Goal: Information Seeking & Learning: Learn about a topic

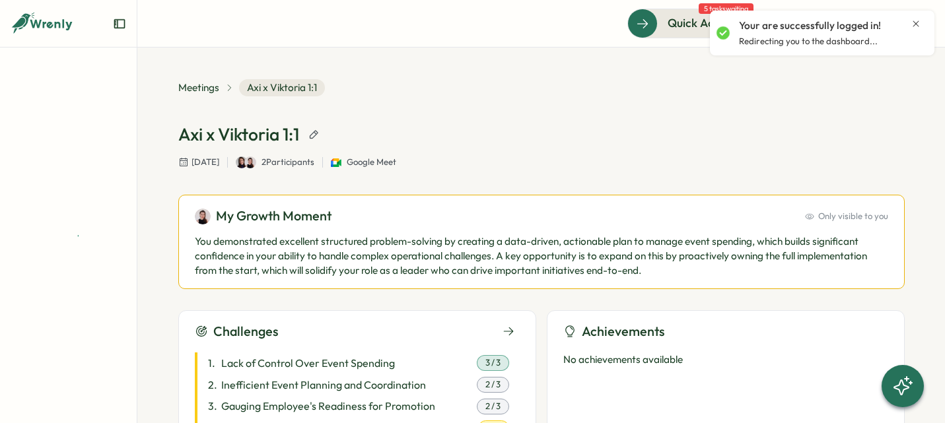
click at [914, 19] on icon "Close notification" at bounding box center [916, 23] width 11 height 11
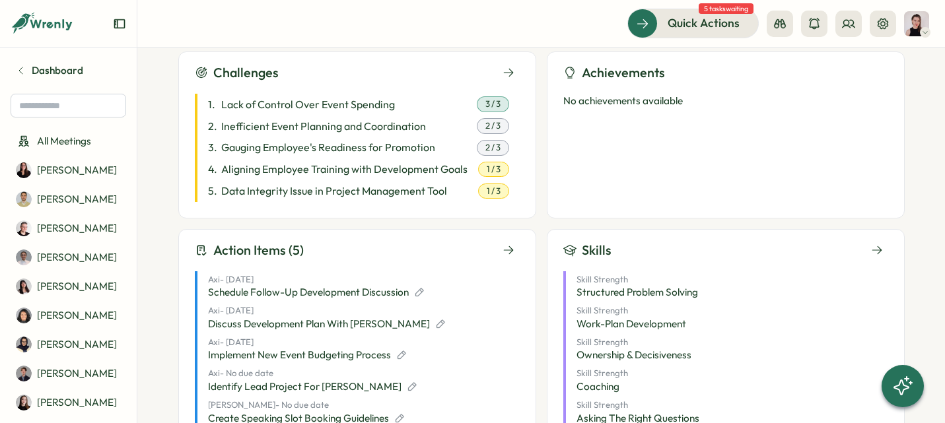
scroll to position [399, 0]
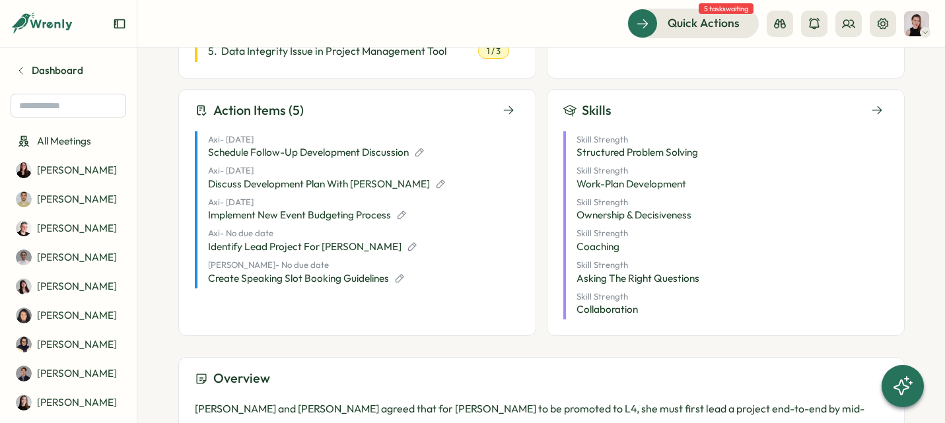
click at [390, 153] on span "Schedule Follow-up Development Discussion" at bounding box center [308, 152] width 201 height 15
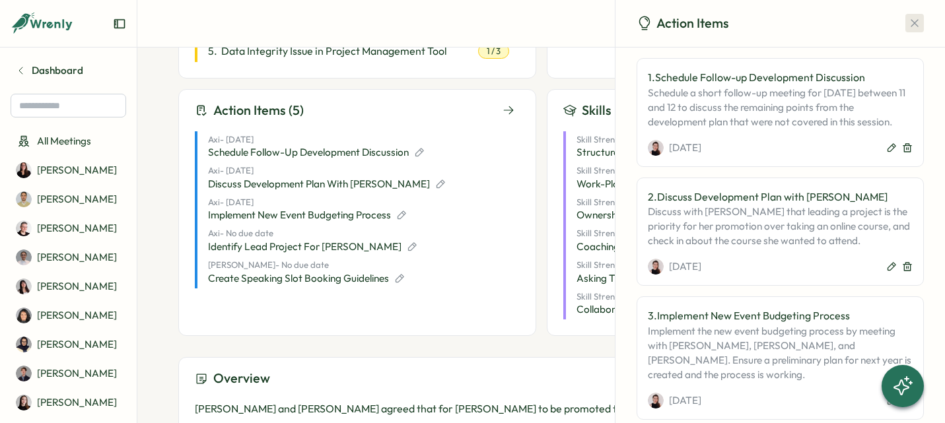
click at [911, 20] on icon "button" at bounding box center [914, 23] width 7 height 7
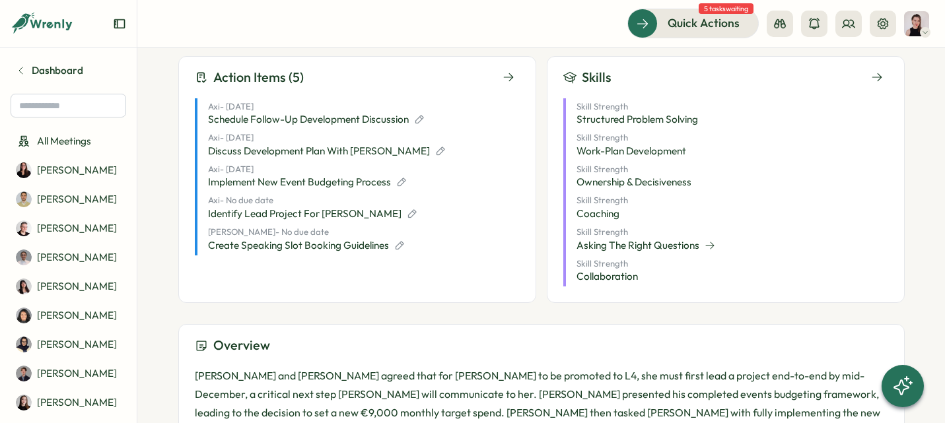
scroll to position [364, 0]
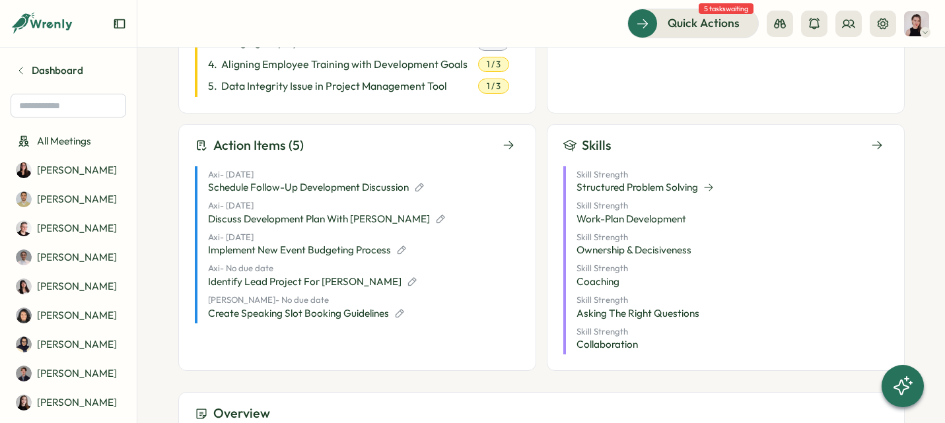
click at [684, 182] on span "Structured Problem Solving" at bounding box center [638, 187] width 122 height 15
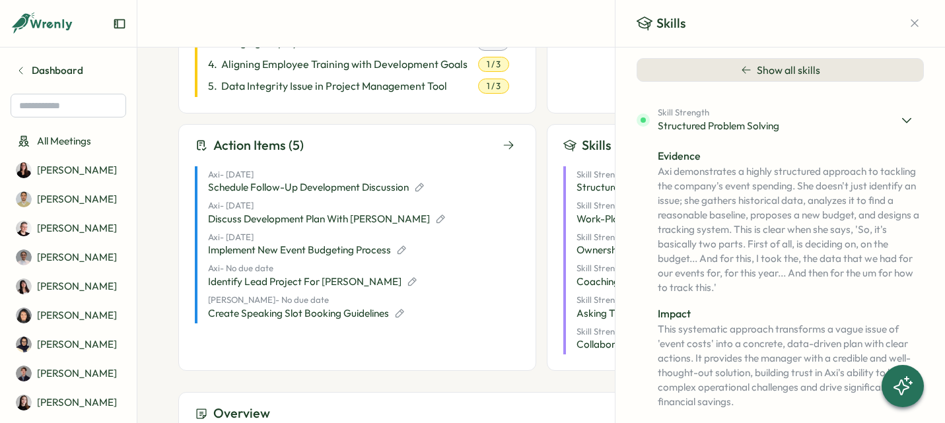
click at [909, 116] on icon at bounding box center [906, 120] width 13 height 13
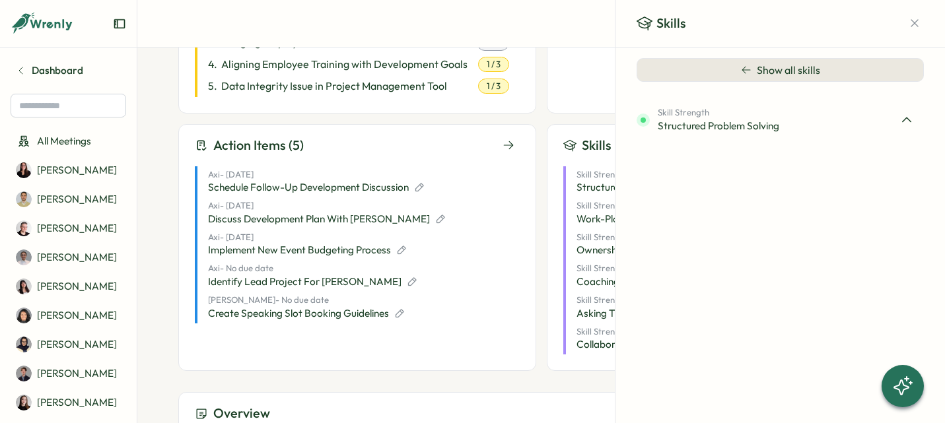
click at [830, 77] on button "Show all skills" at bounding box center [780, 70] width 287 height 24
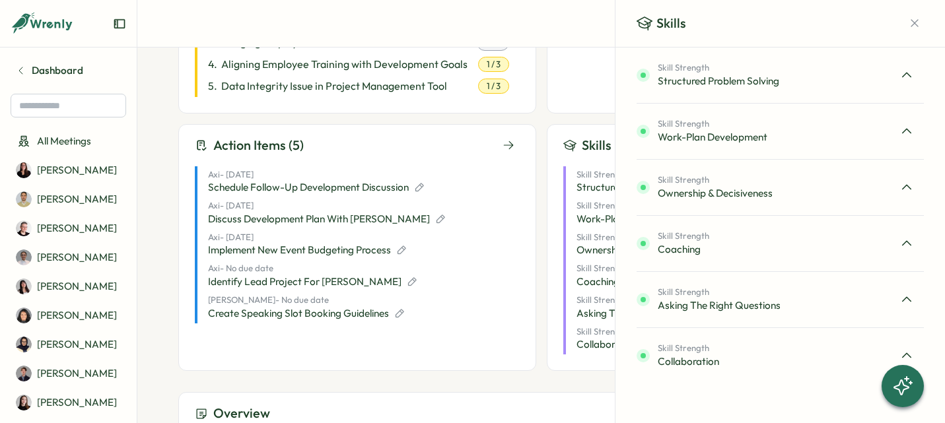
click at [915, 128] on div at bounding box center [907, 131] width 34 height 34
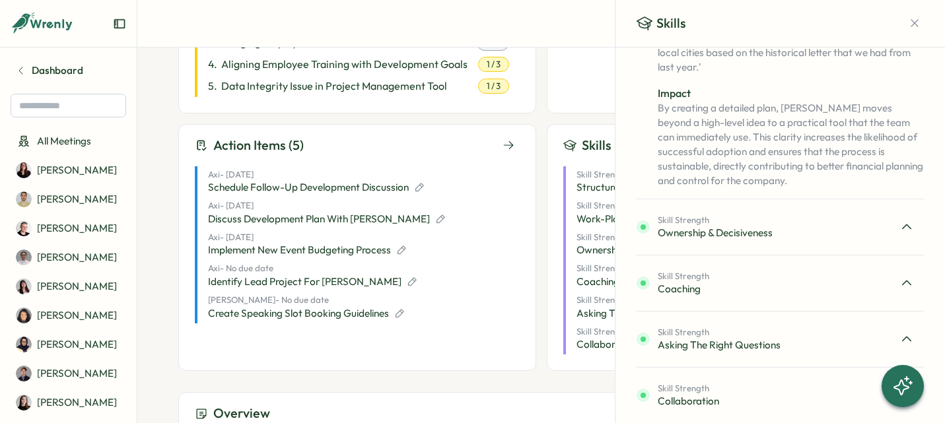
scroll to position [48, 0]
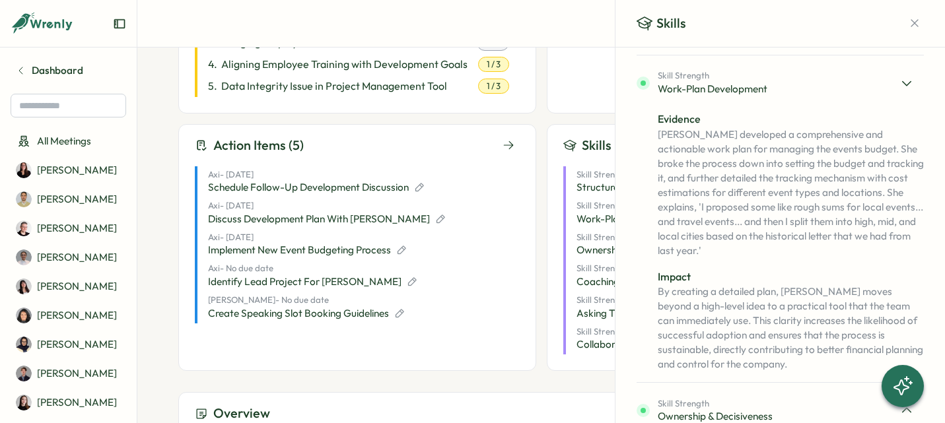
click at [913, 87] on div at bounding box center [907, 83] width 34 height 34
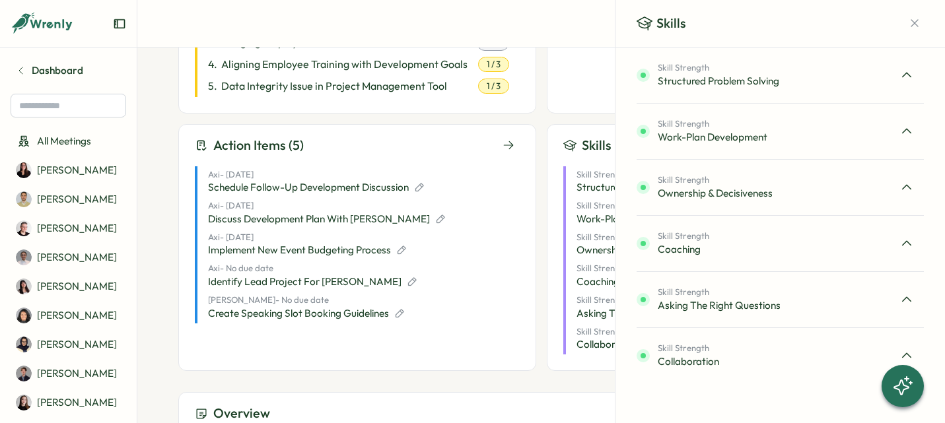
click at [902, 175] on div at bounding box center [907, 187] width 34 height 34
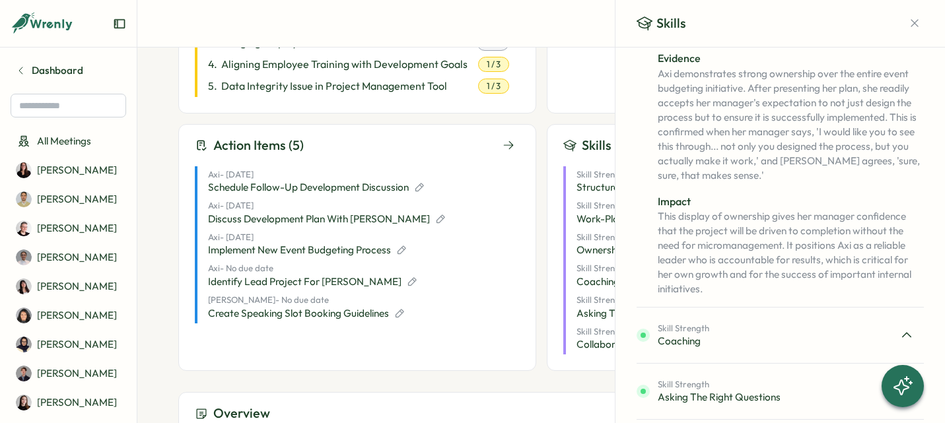
scroll to position [131, 0]
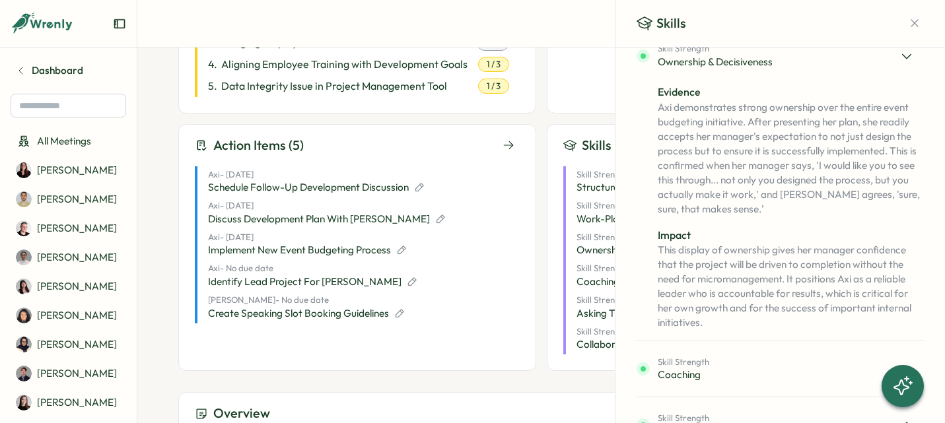
click at [907, 62] on icon at bounding box center [906, 56] width 13 height 13
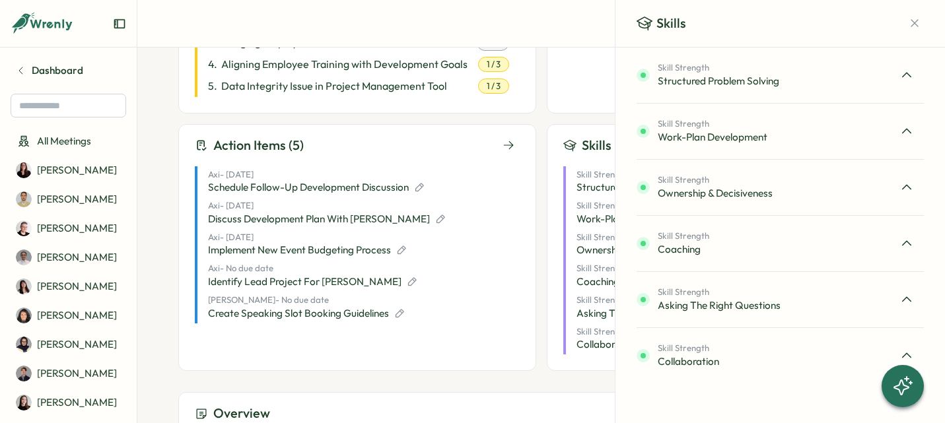
scroll to position [0, 0]
click at [894, 244] on div at bounding box center [907, 244] width 34 height 34
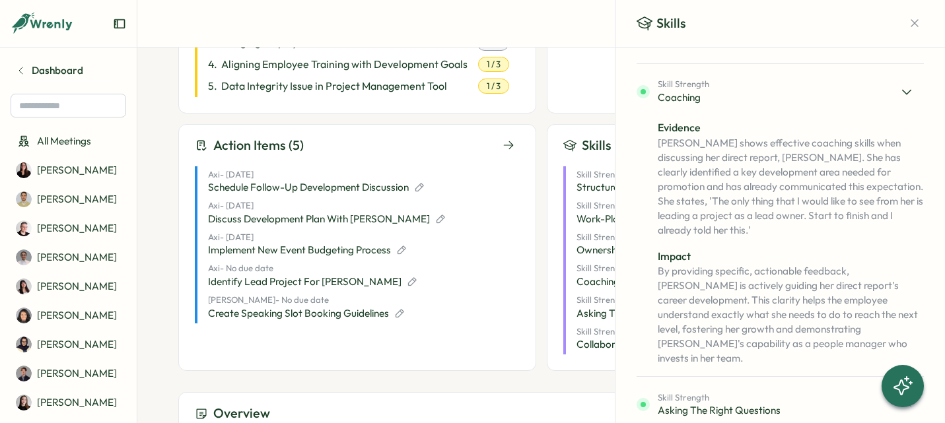
scroll to position [160, 0]
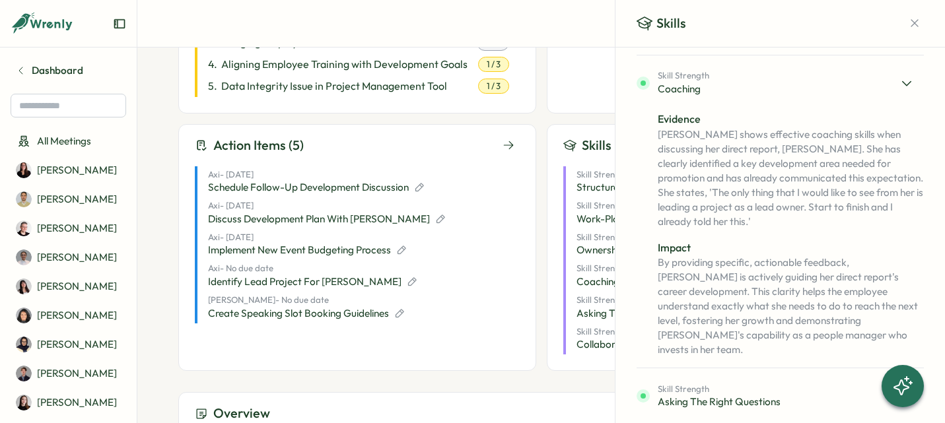
click at [900, 80] on icon at bounding box center [906, 83] width 13 height 13
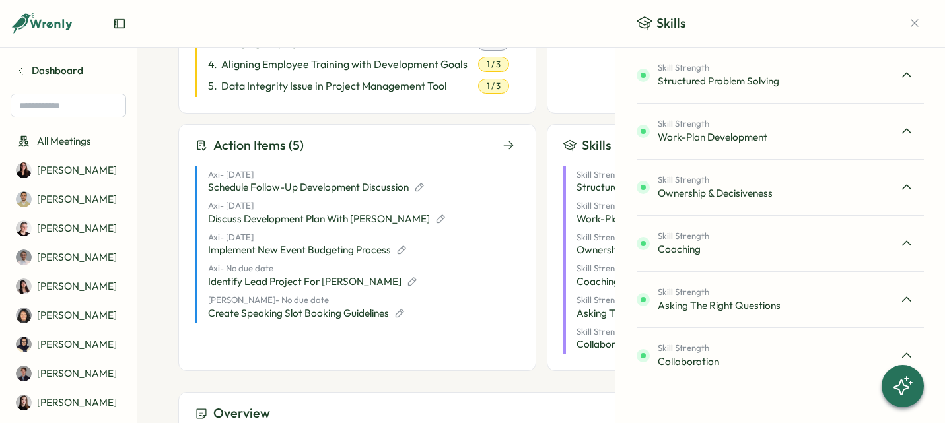
click at [830, 300] on div "Skill Strength Asking the Right Questions" at bounding box center [780, 300] width 287 height 34
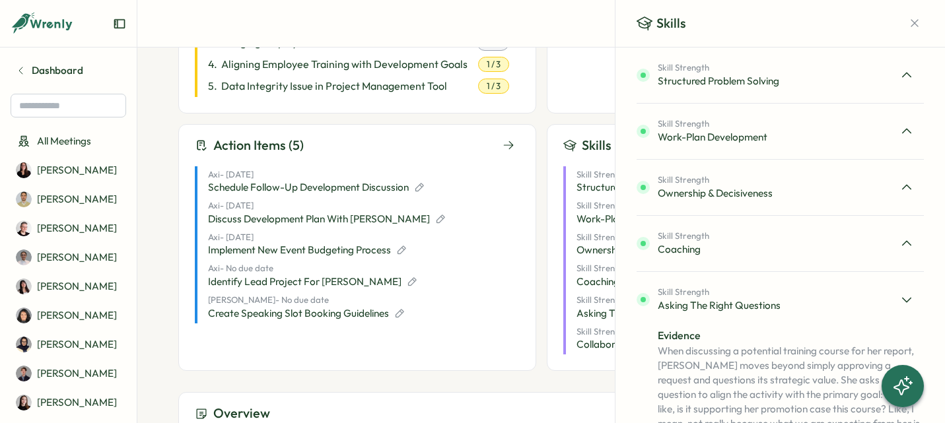
scroll to position [203, 0]
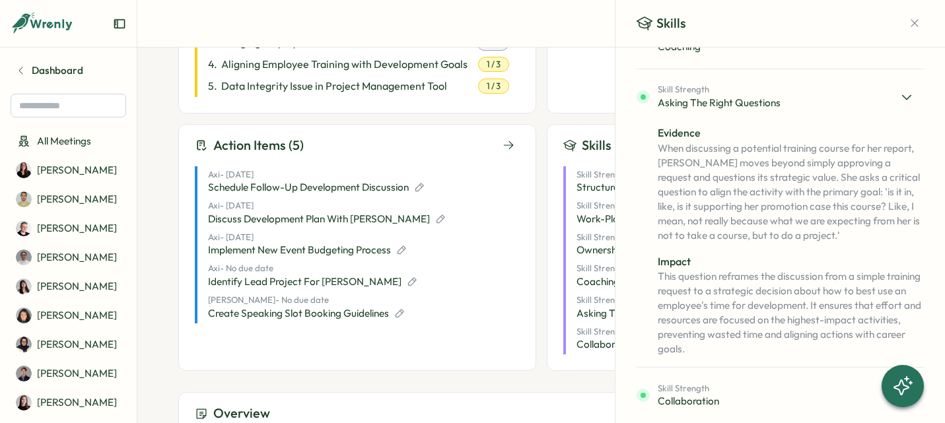
click at [907, 97] on icon at bounding box center [906, 96] width 13 height 13
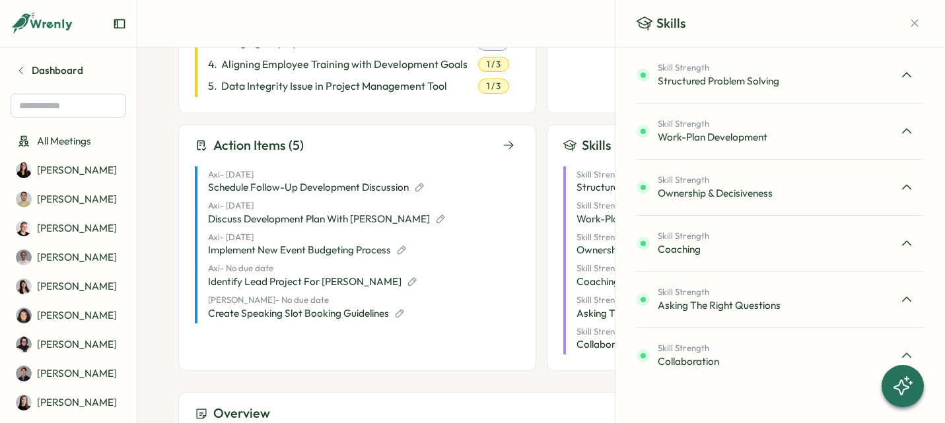
scroll to position [0, 0]
click at [857, 362] on div "Skill Strength Collaboration" at bounding box center [780, 356] width 287 height 34
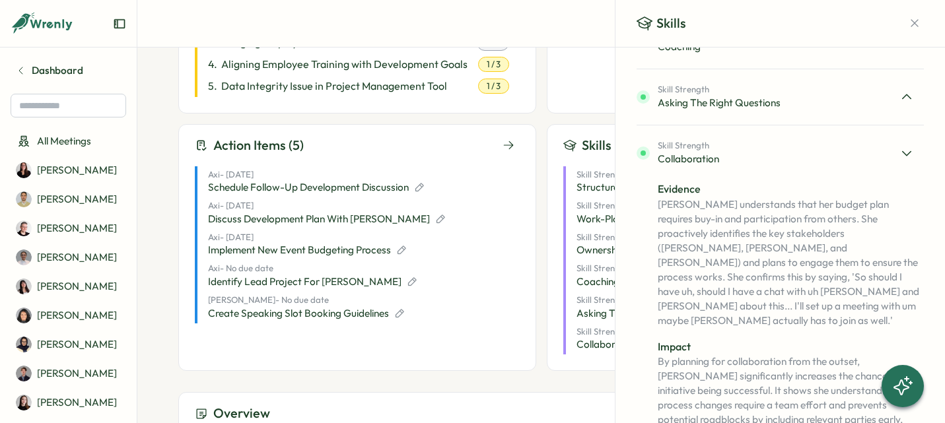
click at [911, 149] on div at bounding box center [907, 153] width 34 height 34
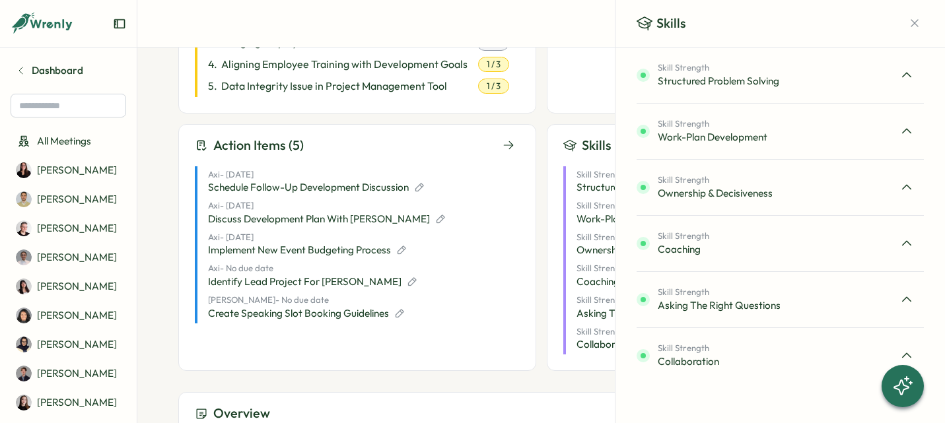
scroll to position [0, 0]
click at [917, 20] on icon "button" at bounding box center [914, 23] width 13 height 13
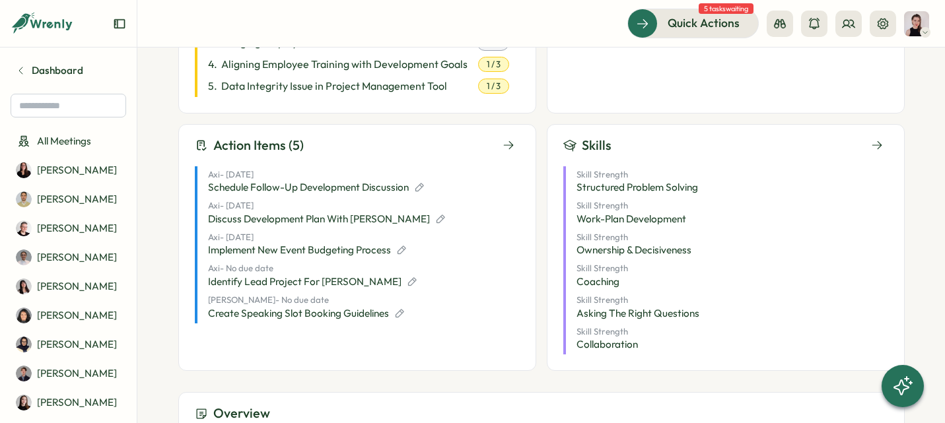
click at [609, 118] on div "Challenges 1 . Lack of Control Over Event Spending 3 / 3 2 . Inefficient Event …" at bounding box center [541, 159] width 727 height 425
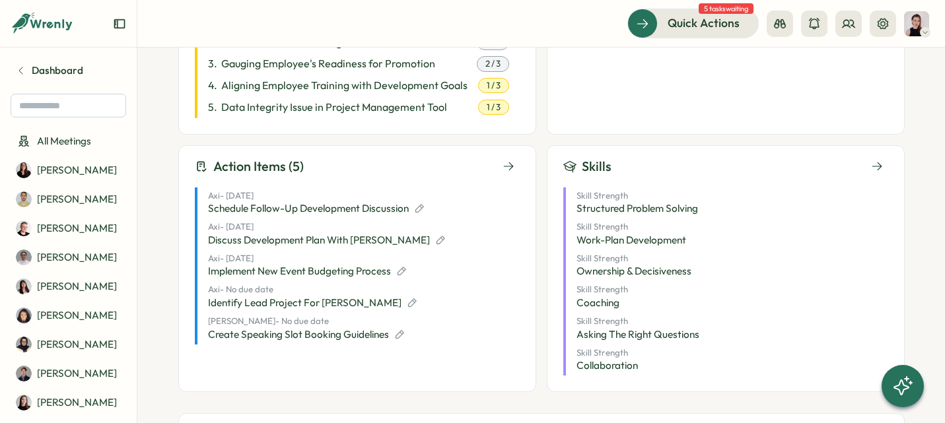
scroll to position [334, 0]
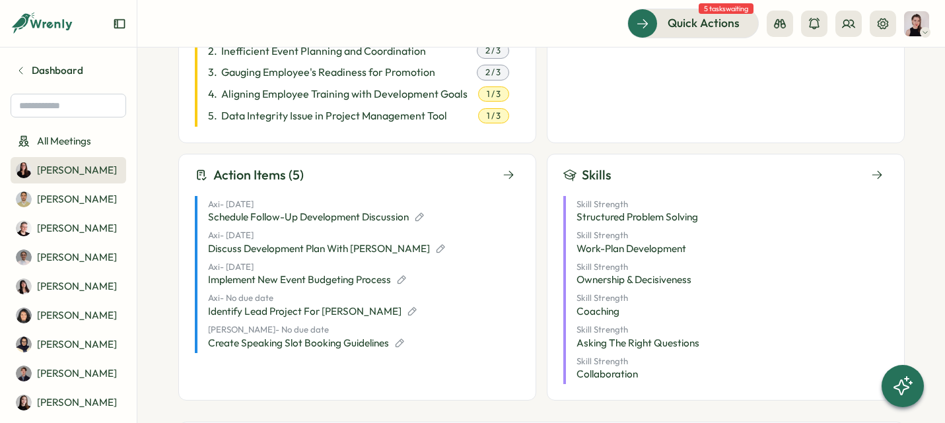
click at [32, 168] on link "[PERSON_NAME]" at bounding box center [69, 170] width 116 height 26
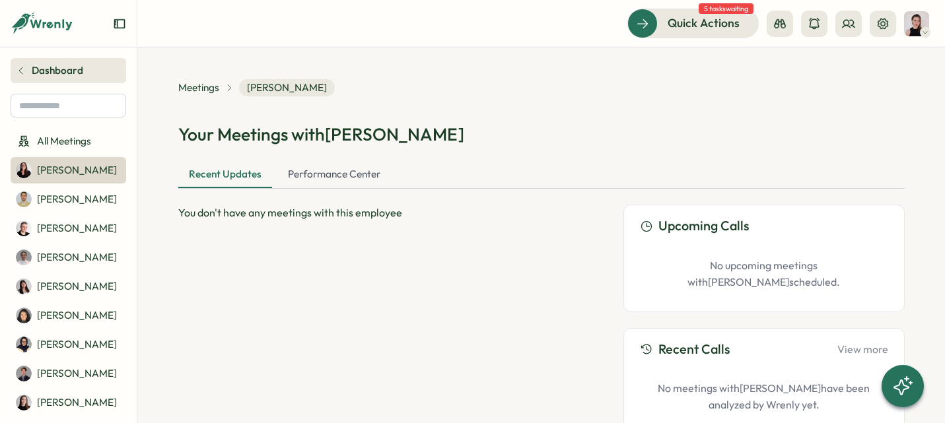
click at [26, 69] on div at bounding box center [22, 70] width 12 height 11
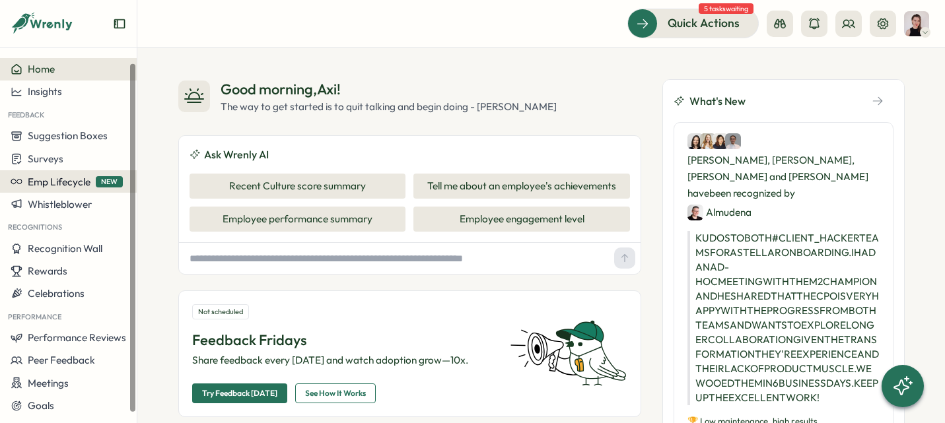
scroll to position [5, 0]
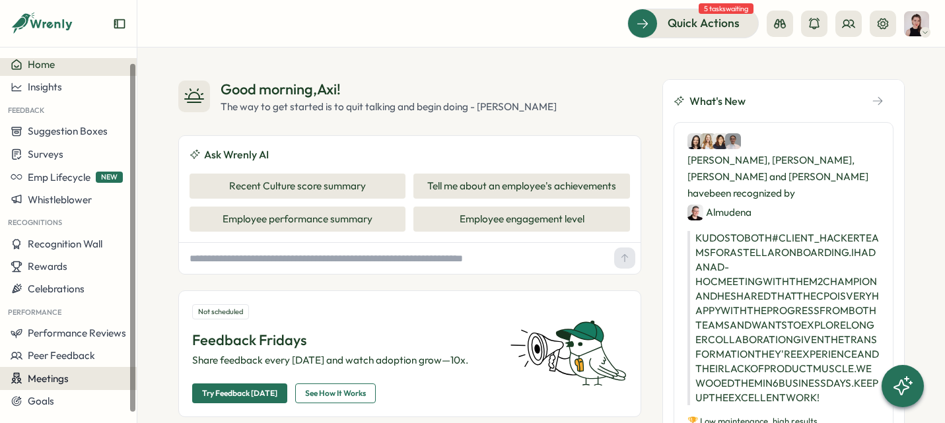
click at [79, 377] on div "Meetings" at bounding box center [69, 379] width 116 height 13
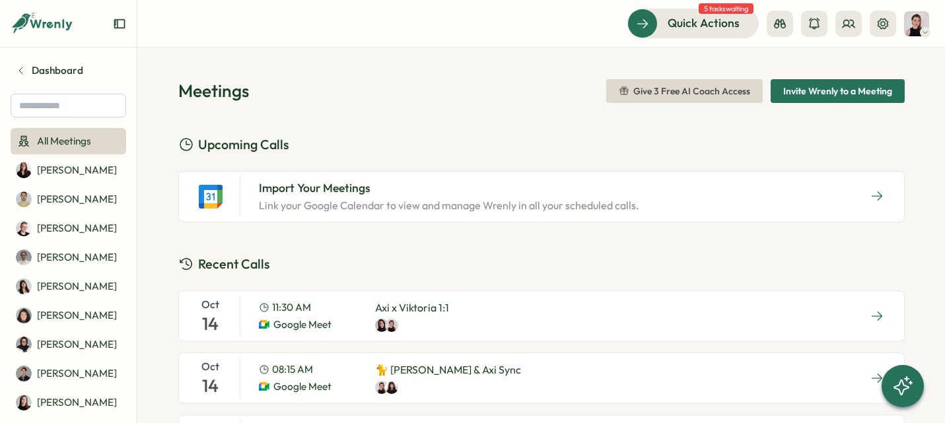
click at [24, 22] on icon at bounding box center [18, 22] width 15 height 11
click at [49, 24] on icon at bounding box center [52, 24] width 44 height 11
